Goal: Communication & Community: Answer question/provide support

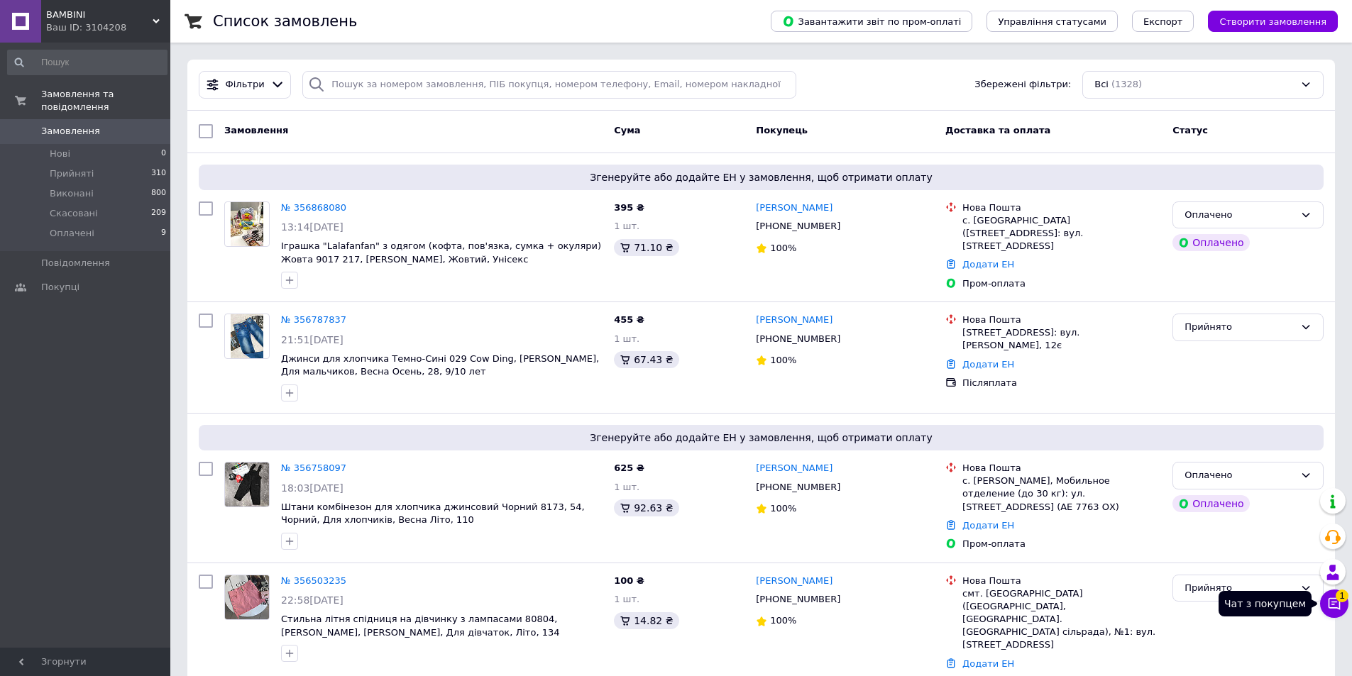
click at [1338, 605] on icon at bounding box center [1334, 604] width 14 height 14
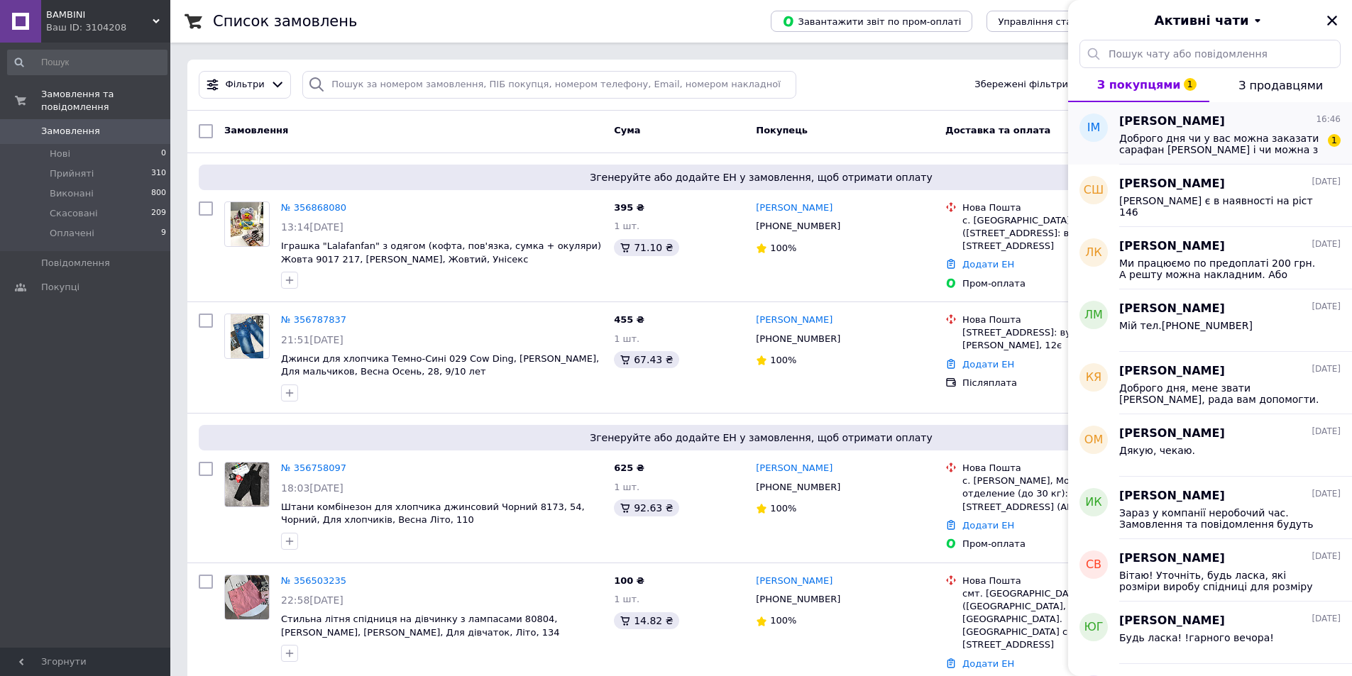
click at [1172, 131] on div "Доброго дня чи у вас можна заказати сарафан [PERSON_NAME] і чи можна з вами зв’…" at bounding box center [1229, 143] width 221 height 26
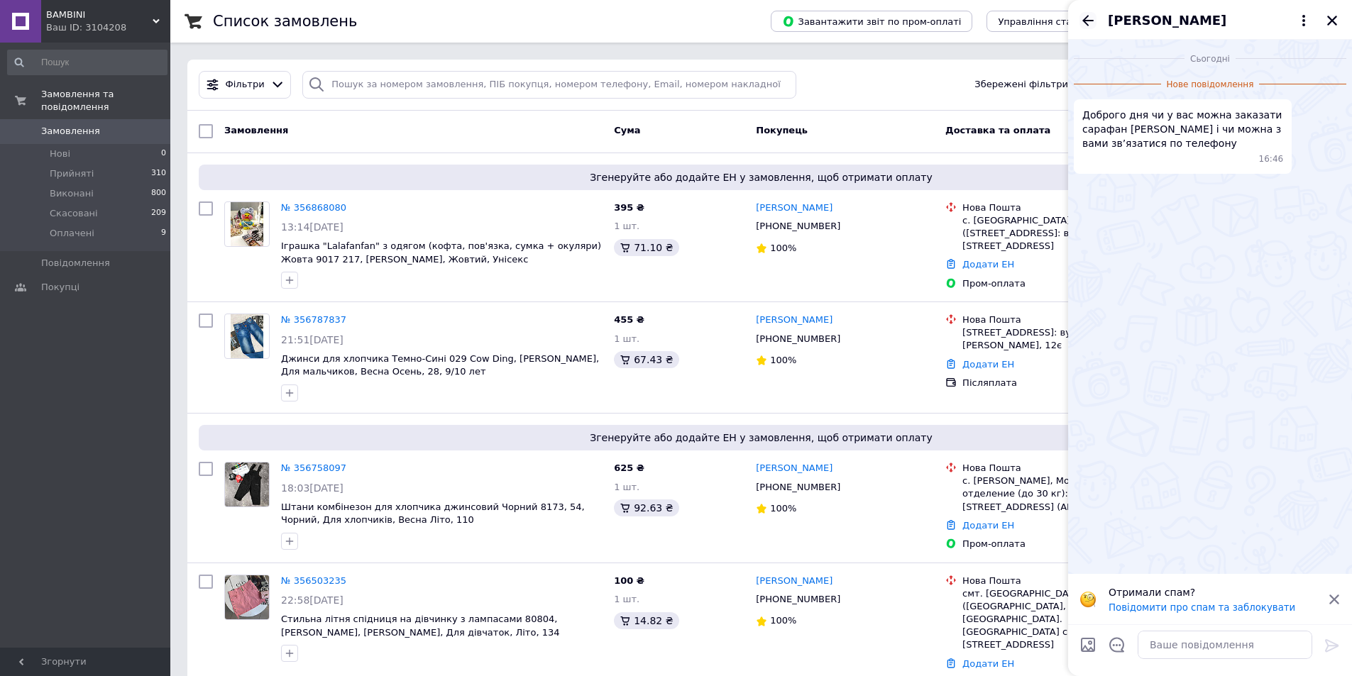
click at [1091, 18] on icon "Назад" at bounding box center [1087, 20] width 17 height 17
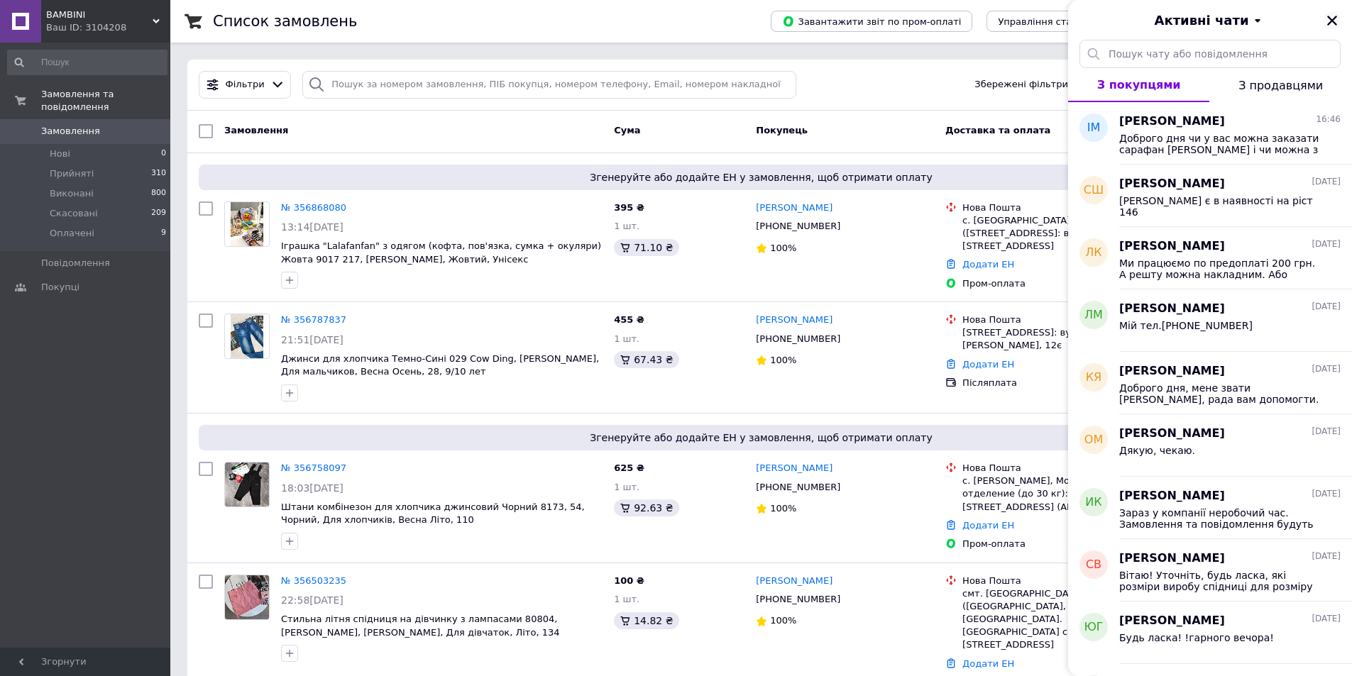
click at [1331, 21] on icon "Закрити" at bounding box center [1332, 20] width 13 height 13
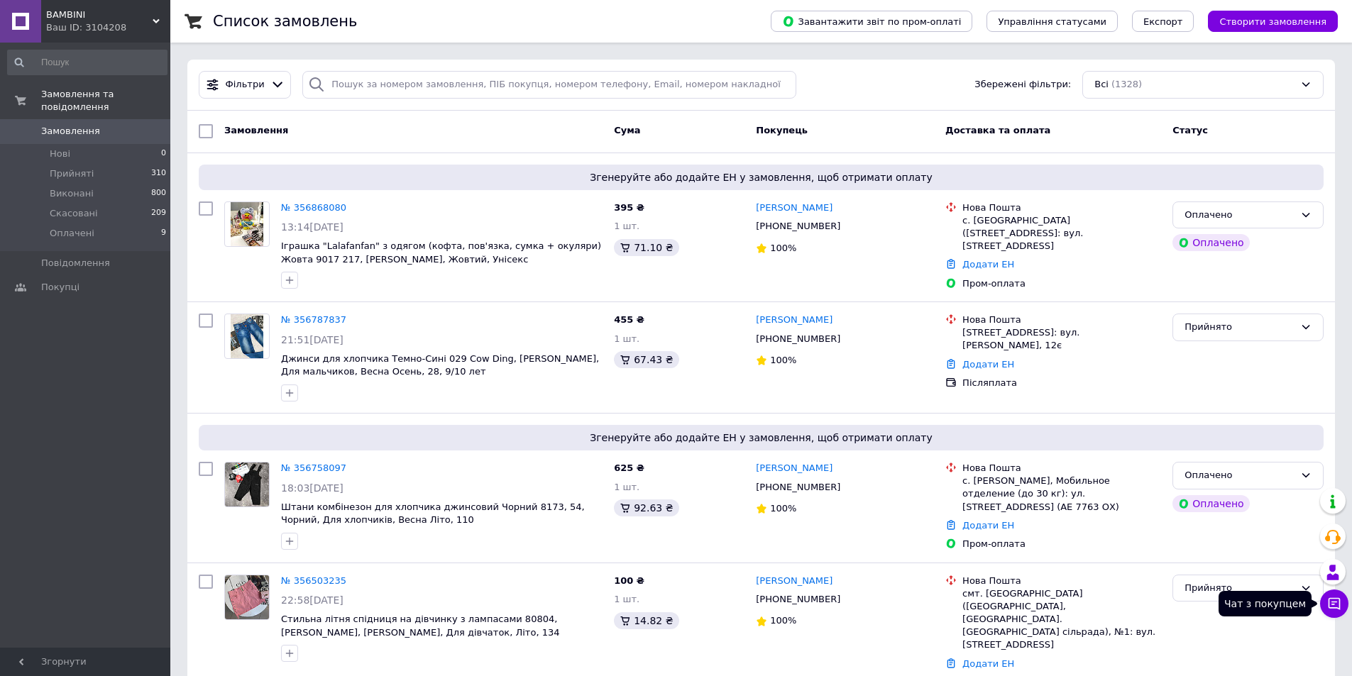
click at [1341, 606] on icon at bounding box center [1334, 604] width 14 height 14
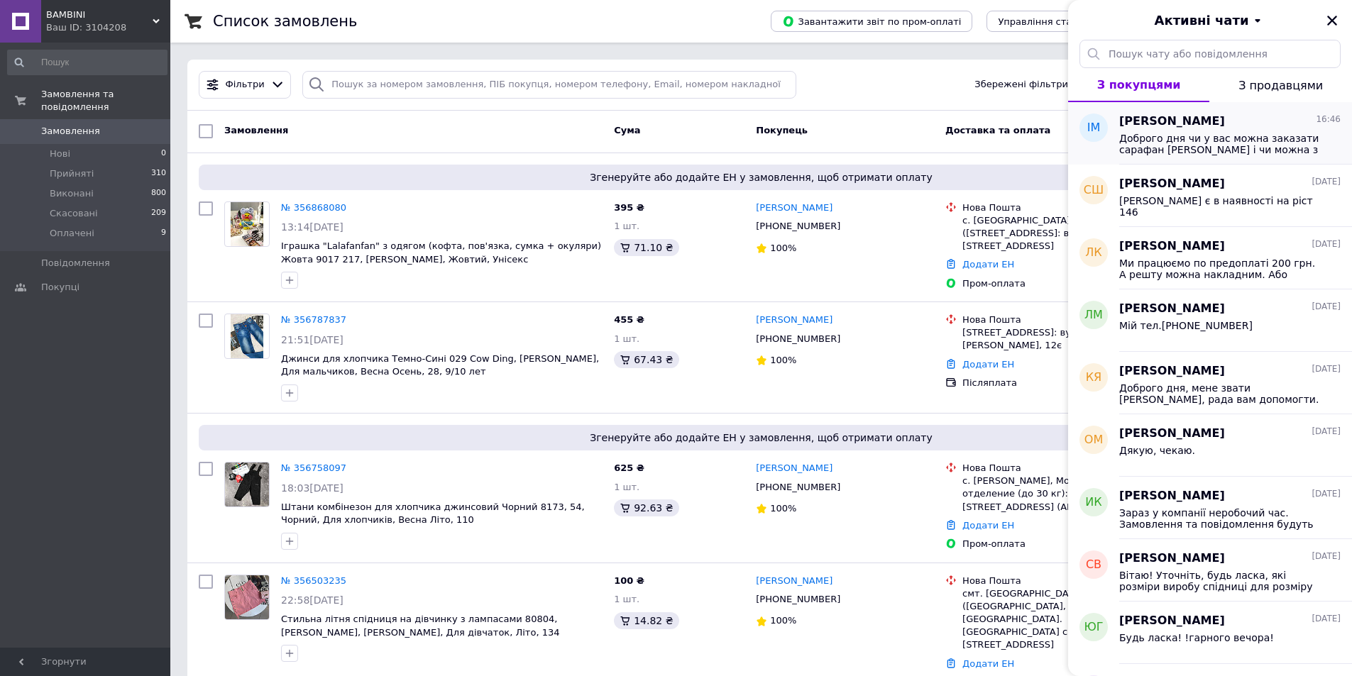
click at [1175, 126] on span "[PERSON_NAME]" at bounding box center [1172, 122] width 106 height 16
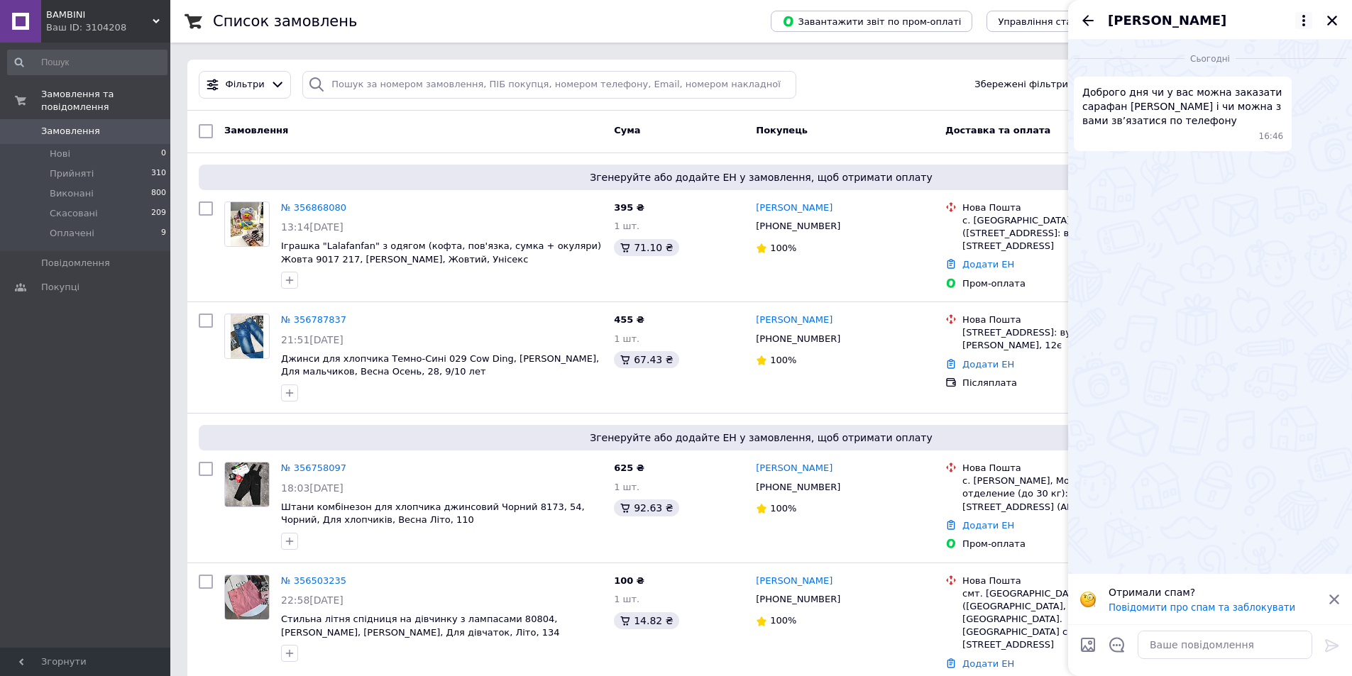
click at [1304, 21] on icon at bounding box center [1303, 20] width 3 height 11
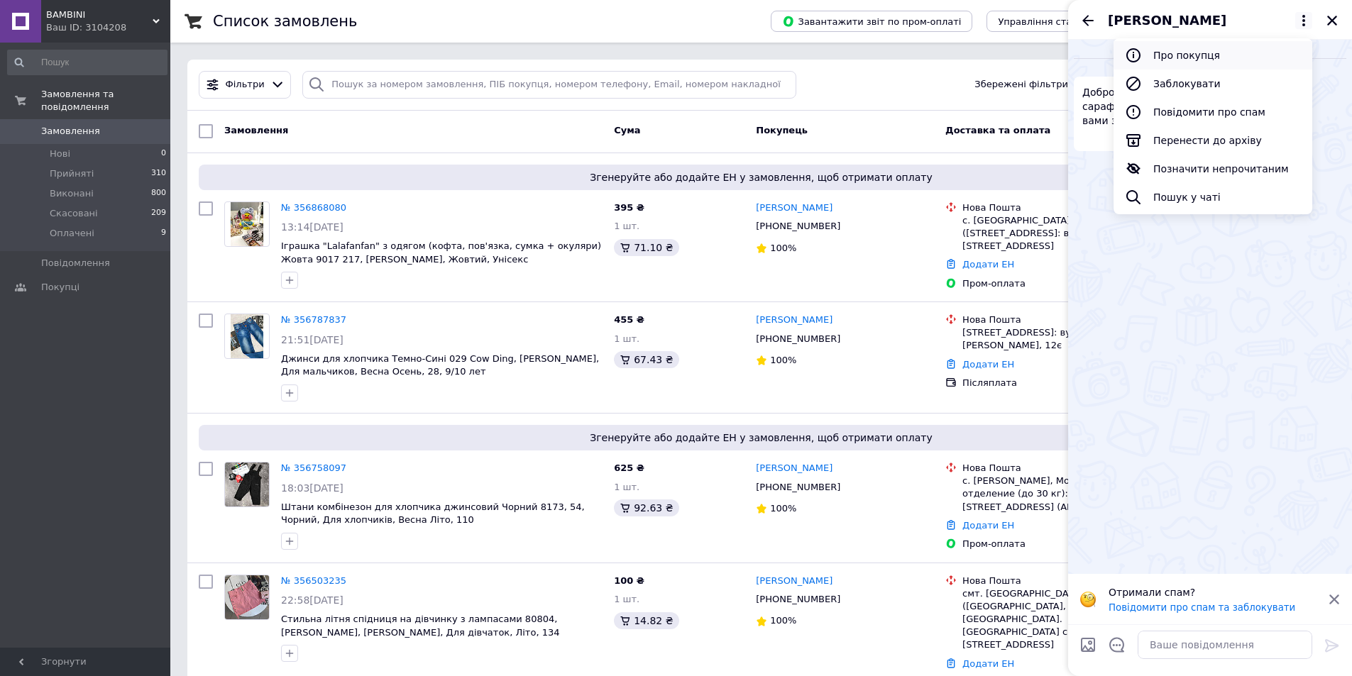
click at [1203, 54] on button "Про покупця" at bounding box center [1212, 55] width 199 height 28
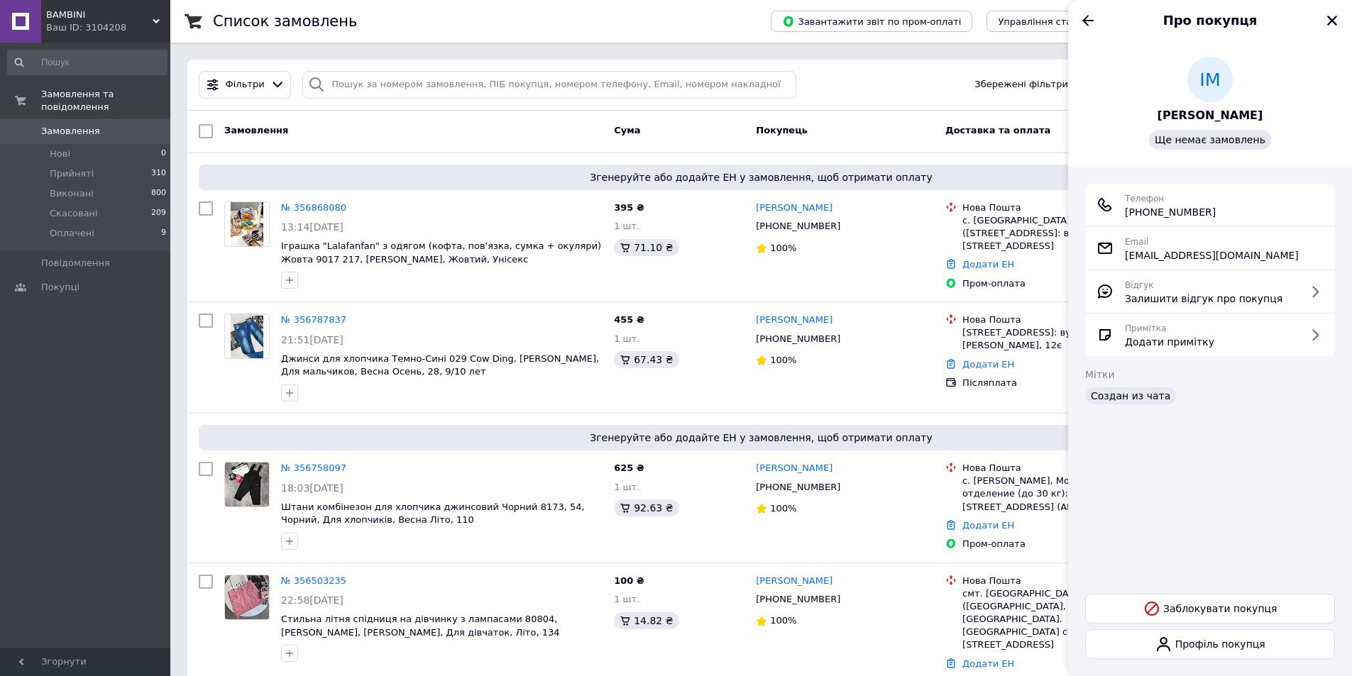
click at [1335, 18] on icon "Закрити" at bounding box center [1332, 20] width 13 height 13
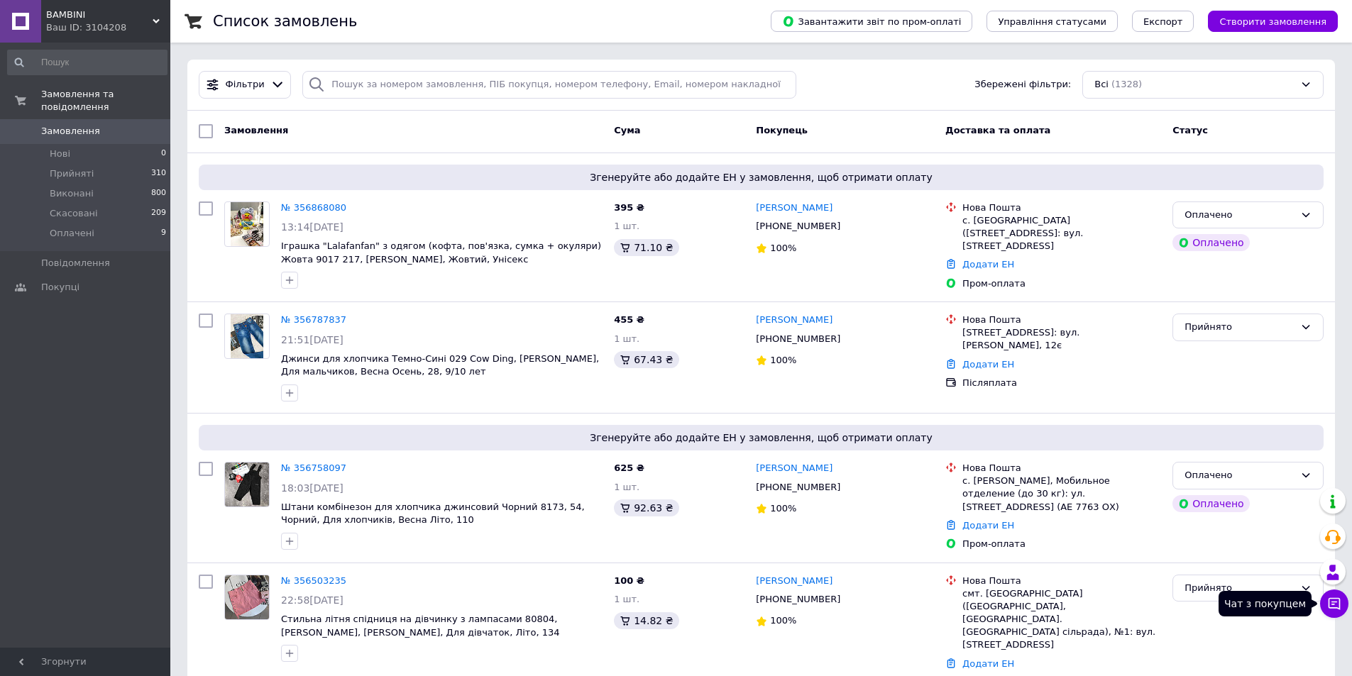
click at [1328, 602] on icon at bounding box center [1334, 604] width 14 height 14
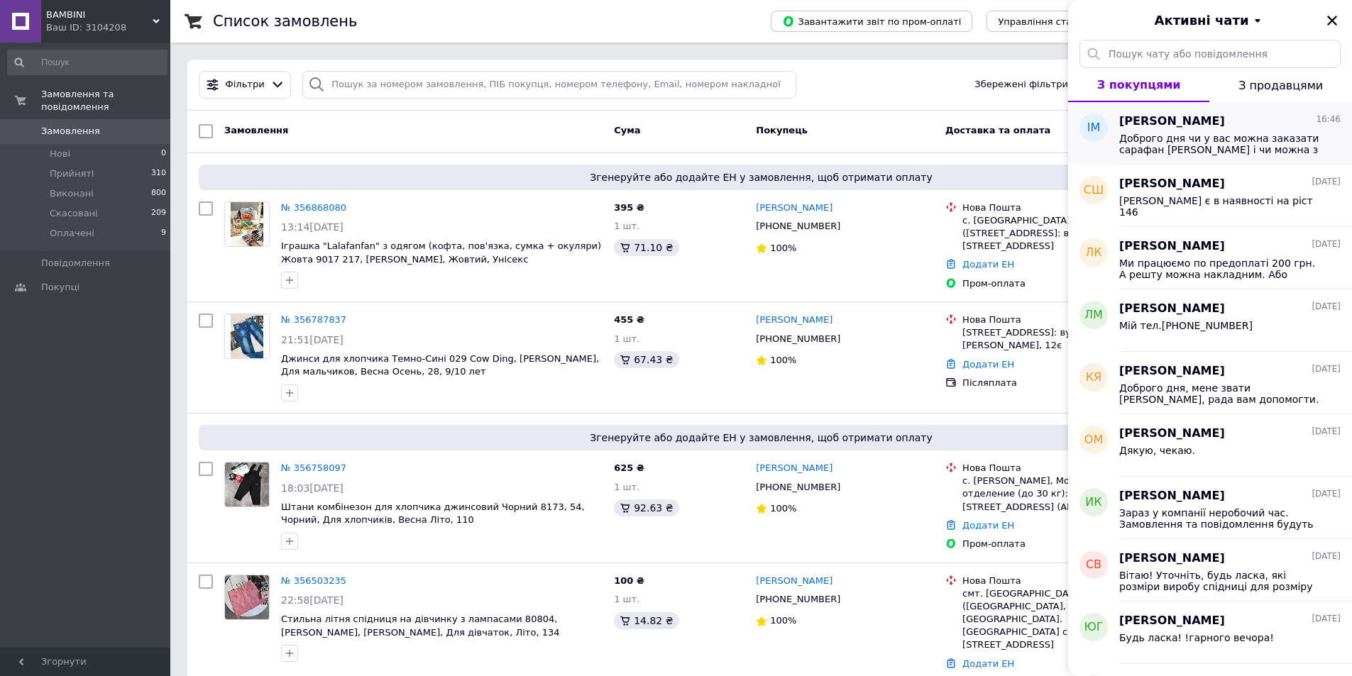
click at [1179, 138] on span "Доброго дня чи у вас можна заказати сарафан [PERSON_NAME] і чи можна з вами зв’…" at bounding box center [1220, 144] width 202 height 23
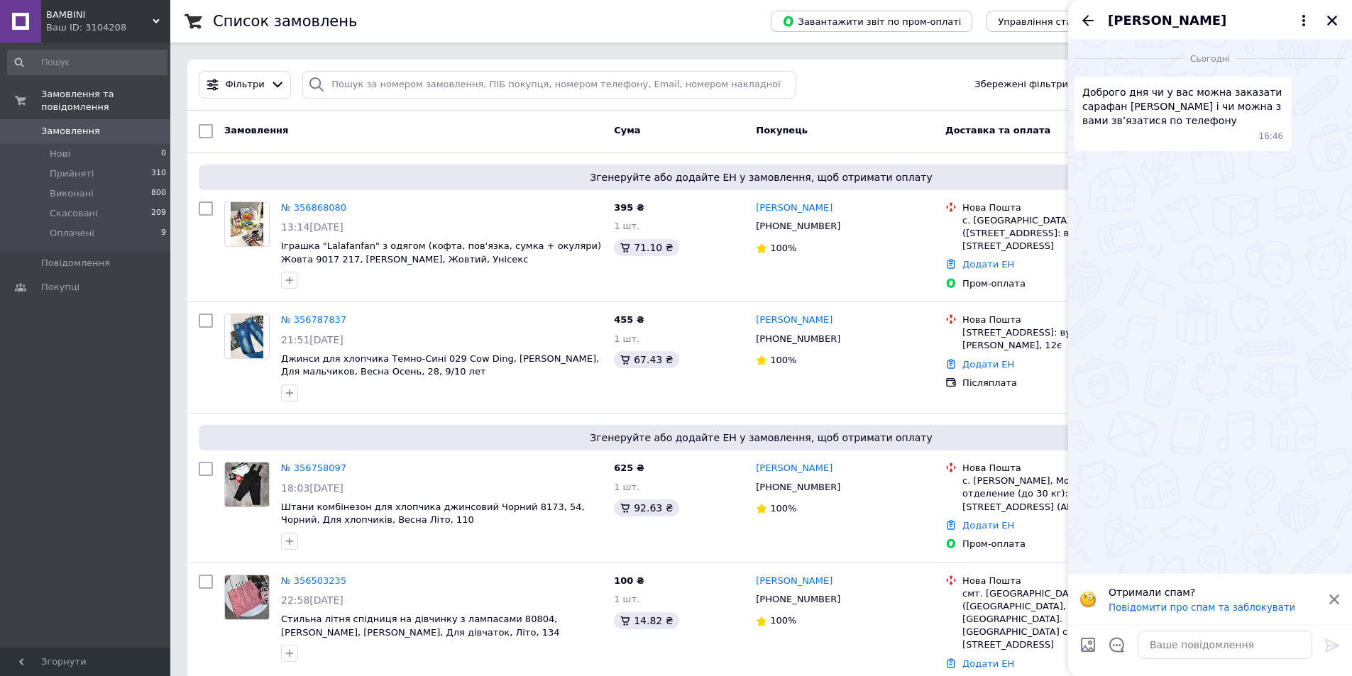
click at [1333, 20] on icon "Закрити" at bounding box center [1332, 21] width 10 height 10
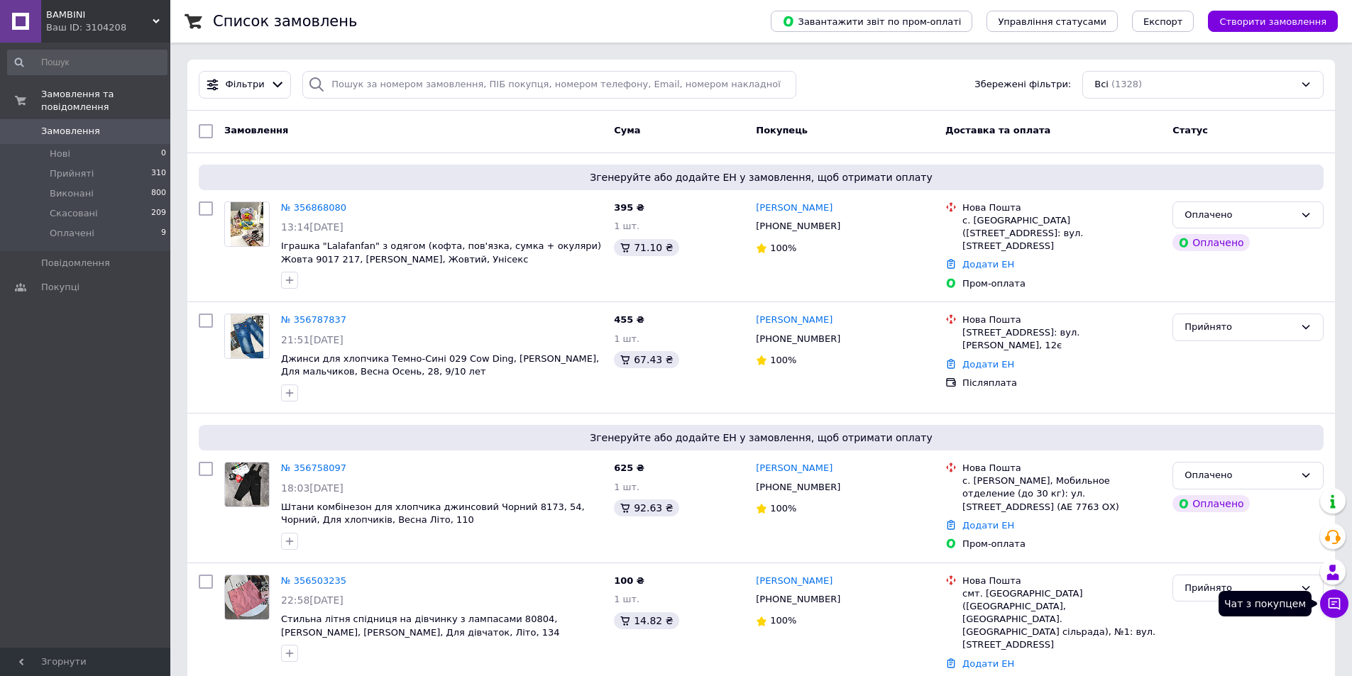
click at [1327, 605] on icon at bounding box center [1334, 604] width 14 height 14
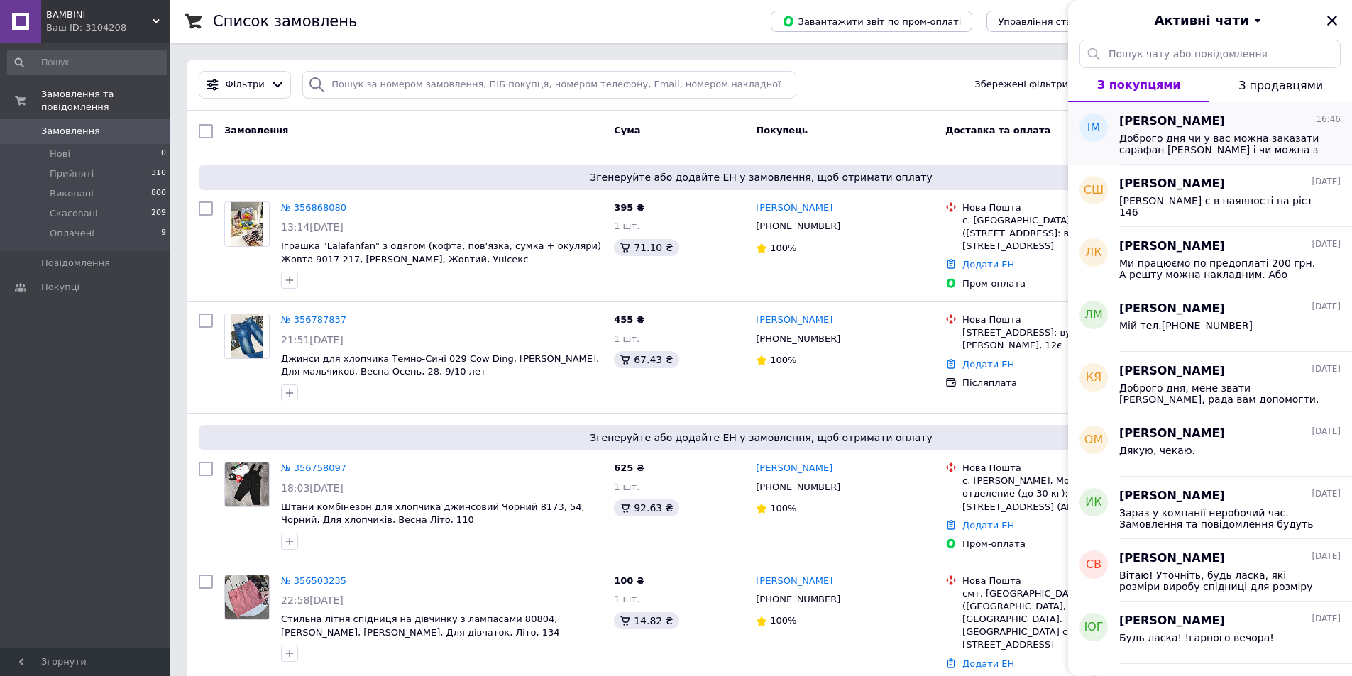
click at [1218, 150] on span "Доброго дня чи у вас можна заказати сарафан [PERSON_NAME] і чи можна з вами зв’…" at bounding box center [1220, 144] width 202 height 23
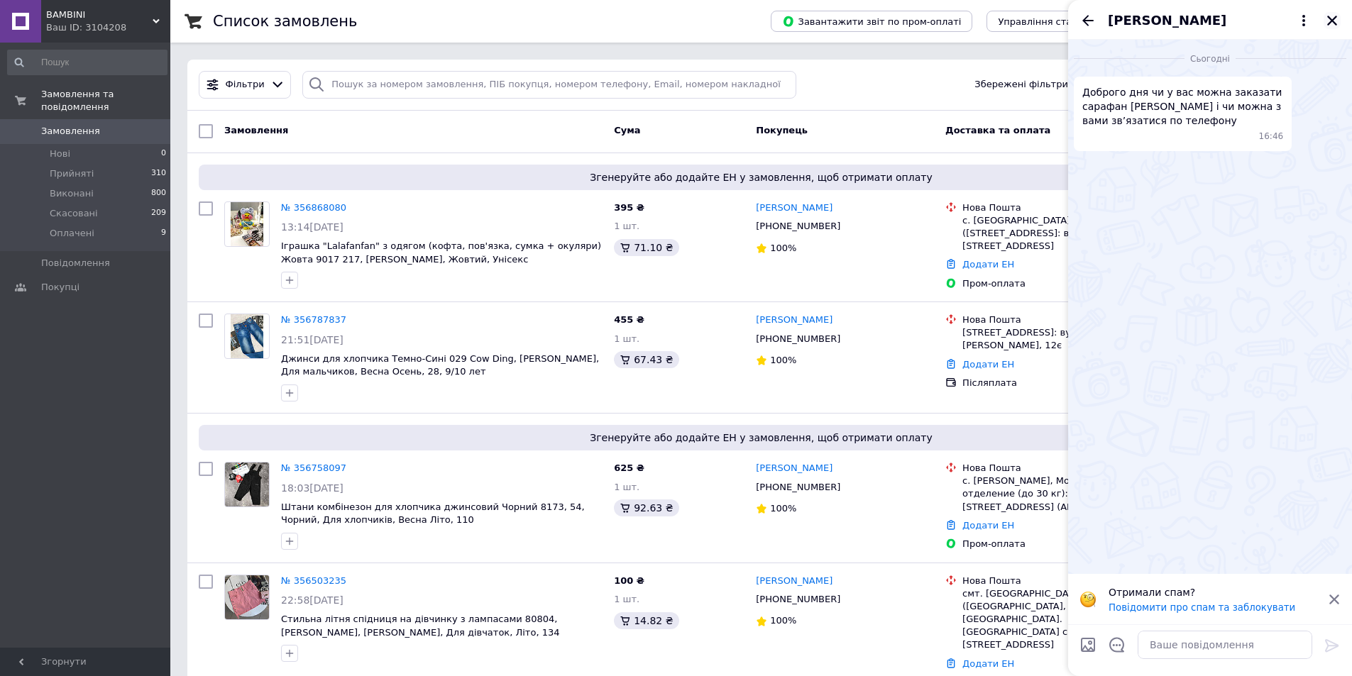
click at [1329, 19] on icon "Закрити" at bounding box center [1332, 20] width 13 height 13
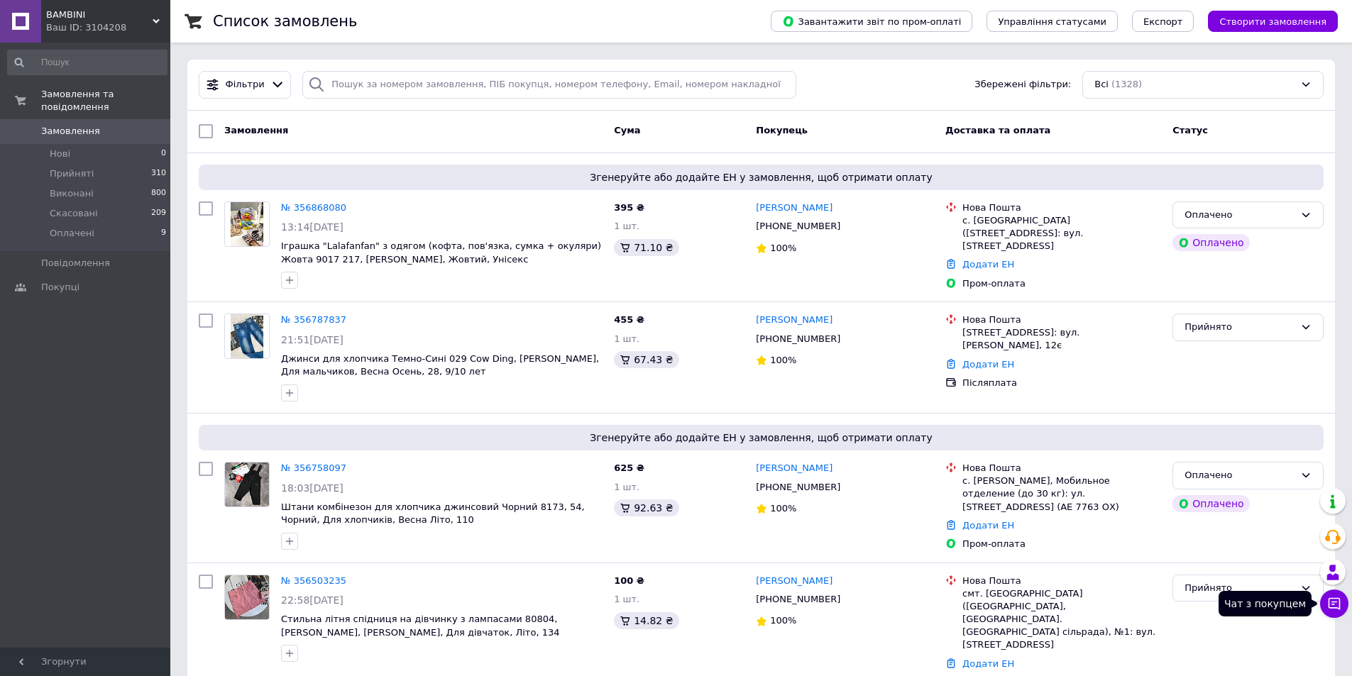
click at [1327, 601] on icon at bounding box center [1334, 604] width 14 height 14
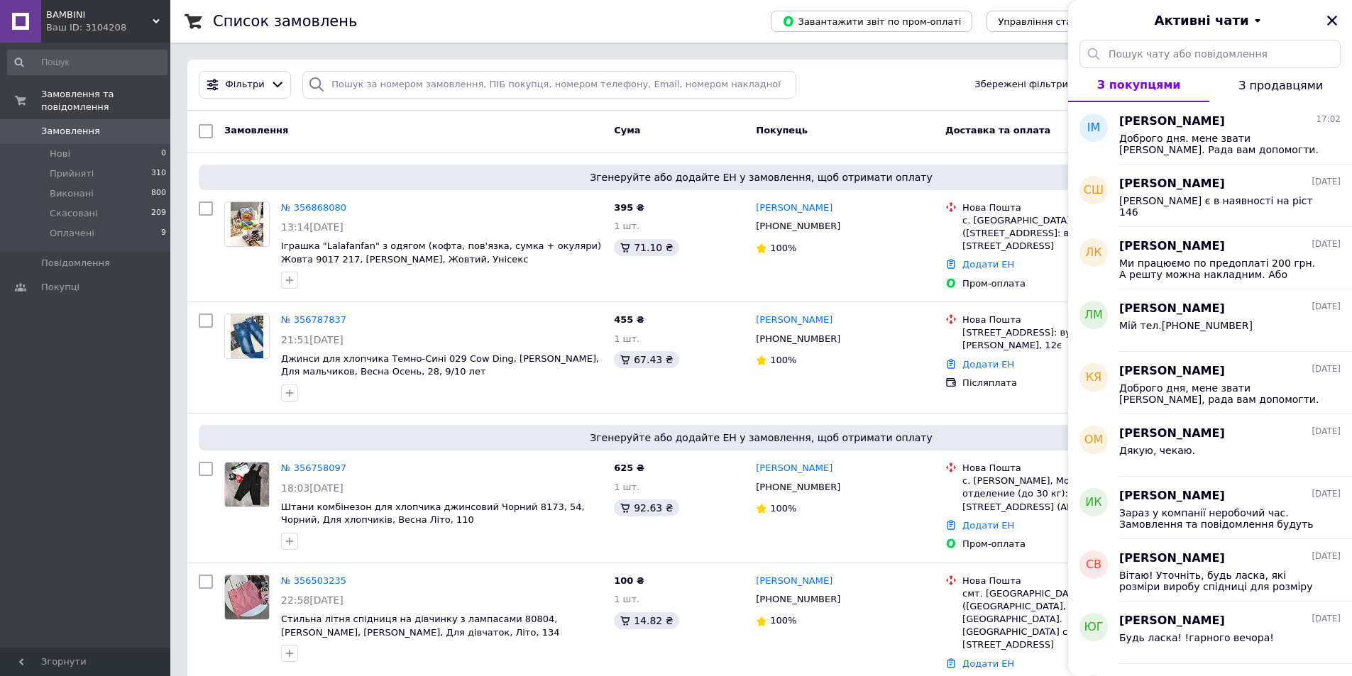
click at [1333, 19] on icon "Закрити" at bounding box center [1332, 21] width 10 height 10
